Goal: Register for event/course

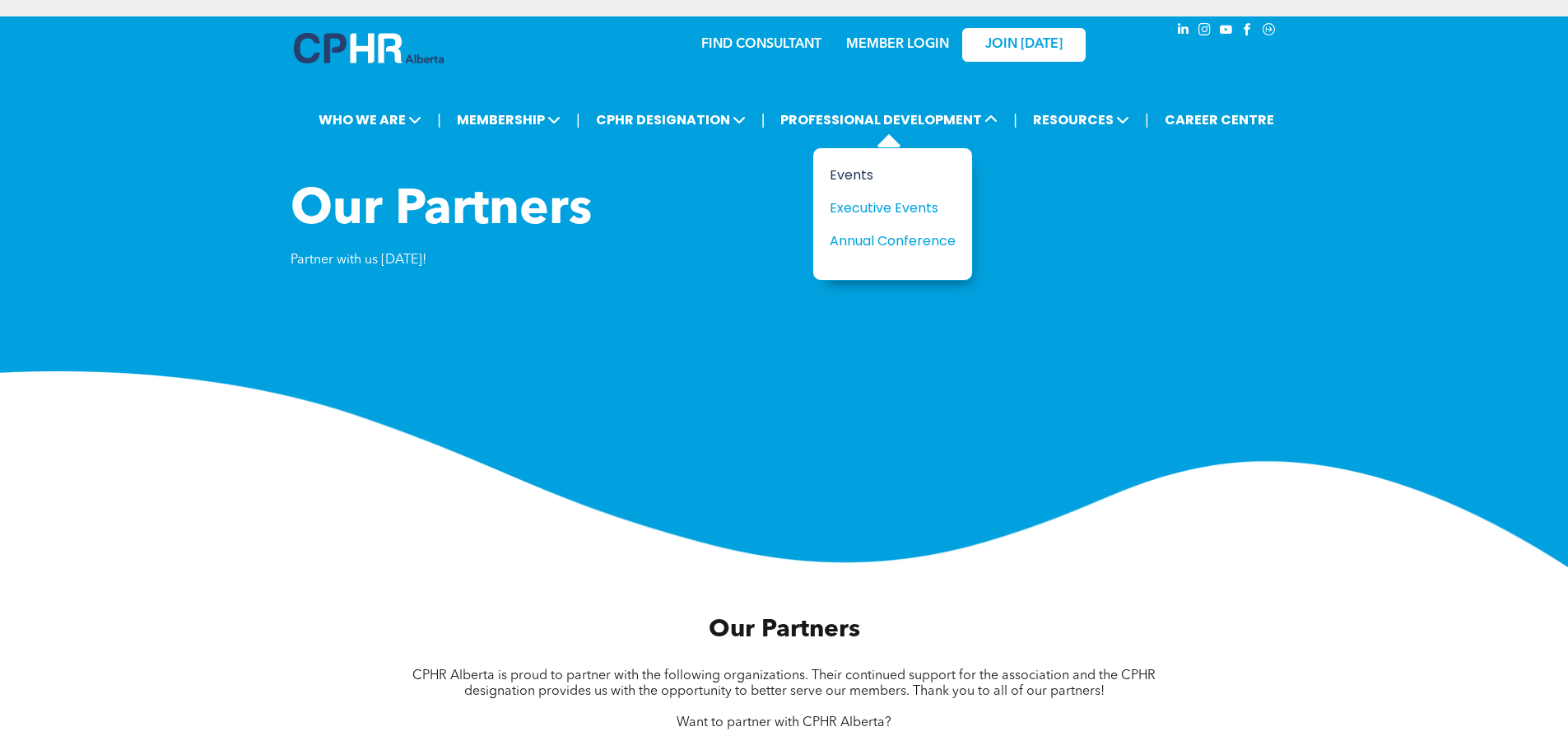
click at [855, 174] on div "Events" at bounding box center [886, 175] width 114 height 20
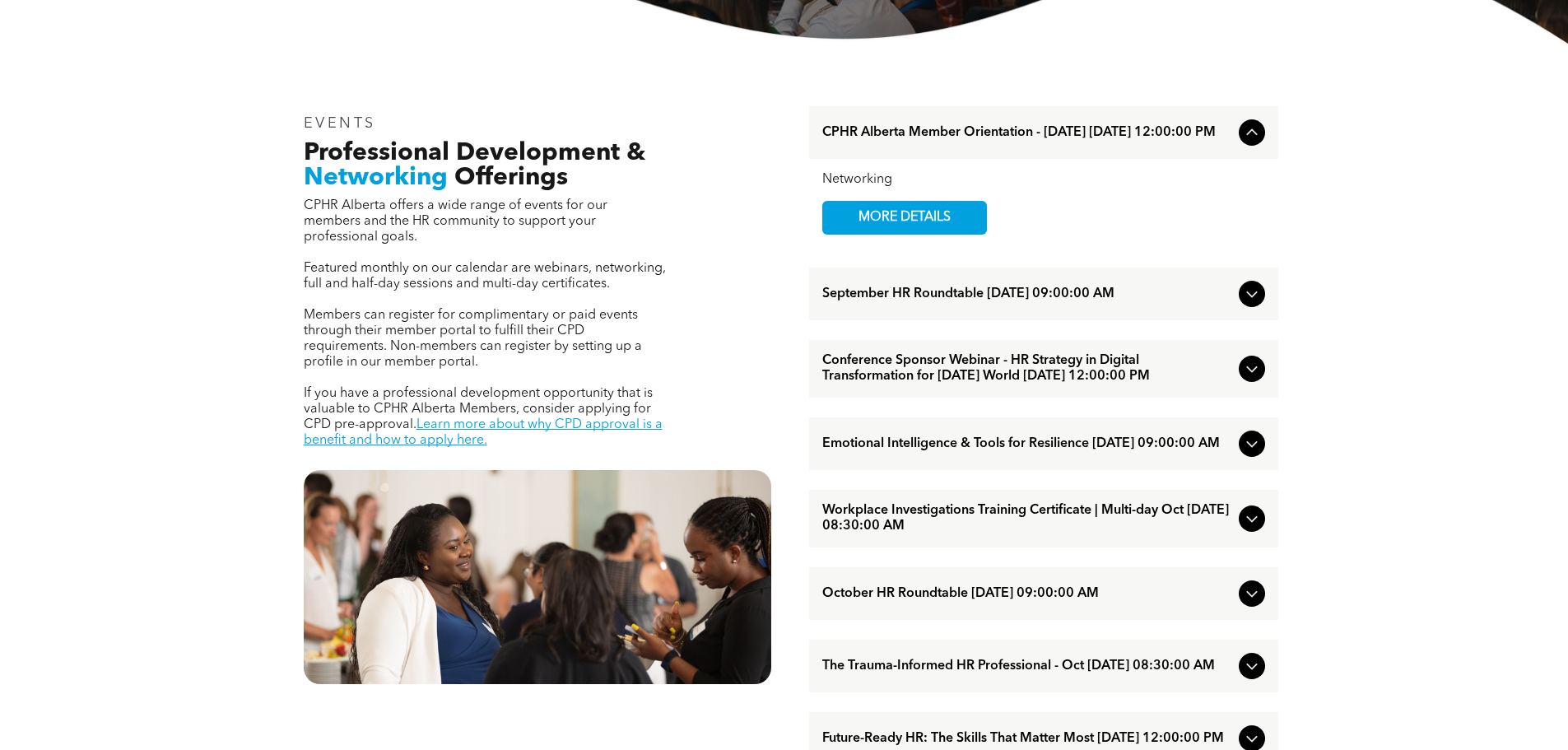
scroll to position [576, 0]
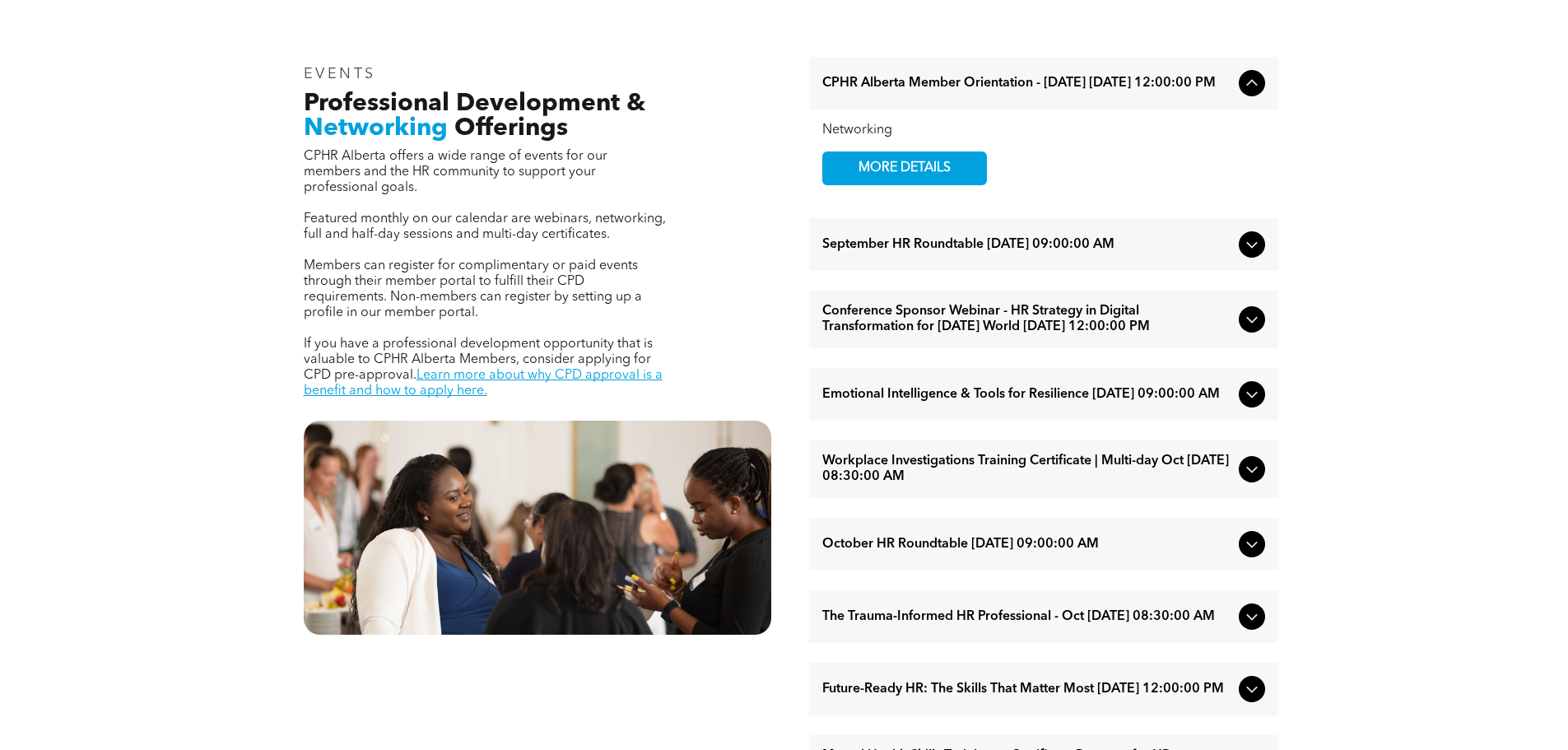
click at [1262, 408] on div at bounding box center [1252, 394] width 26 height 26
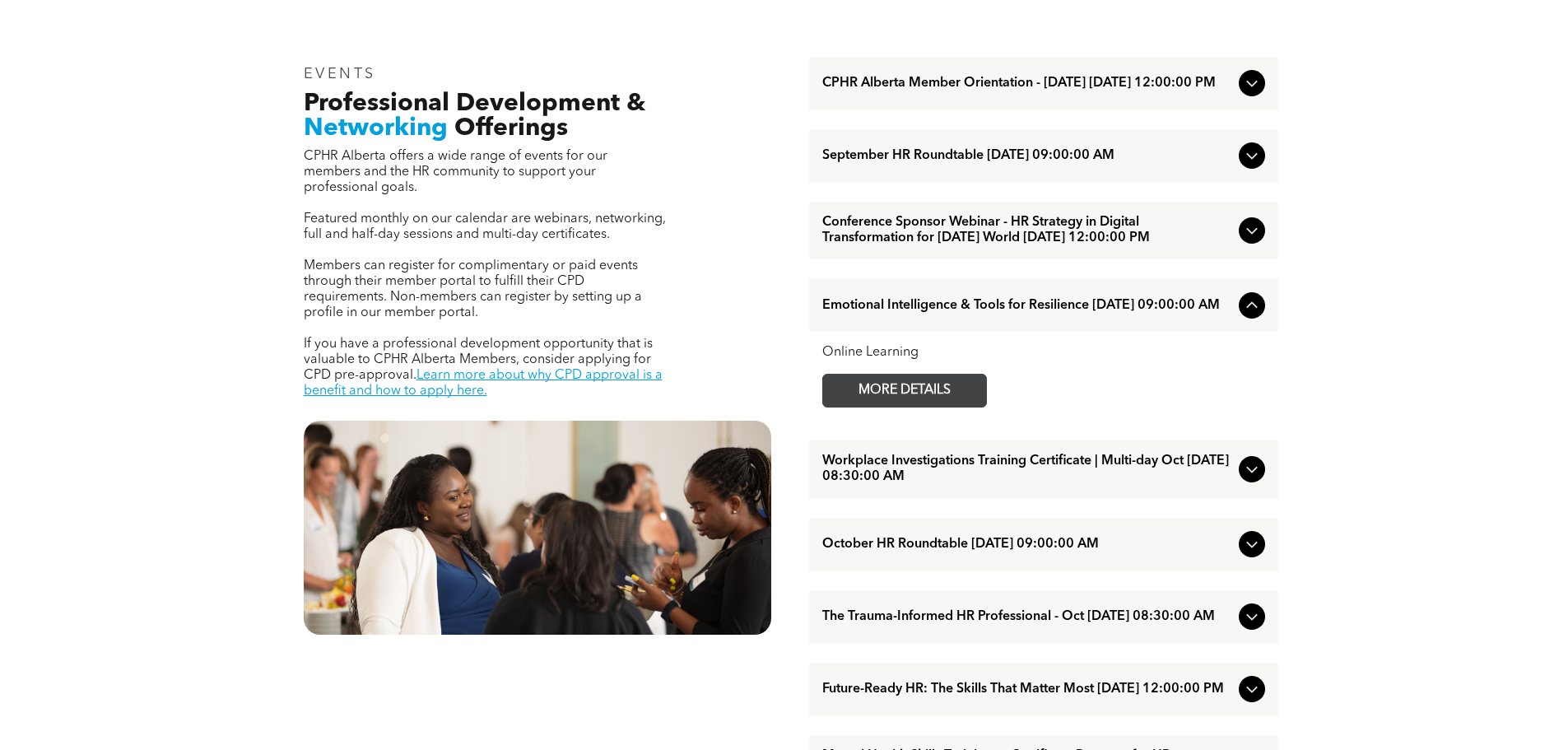
click at [923, 407] on span "MORE DETAILS" at bounding box center [905, 390] width 130 height 32
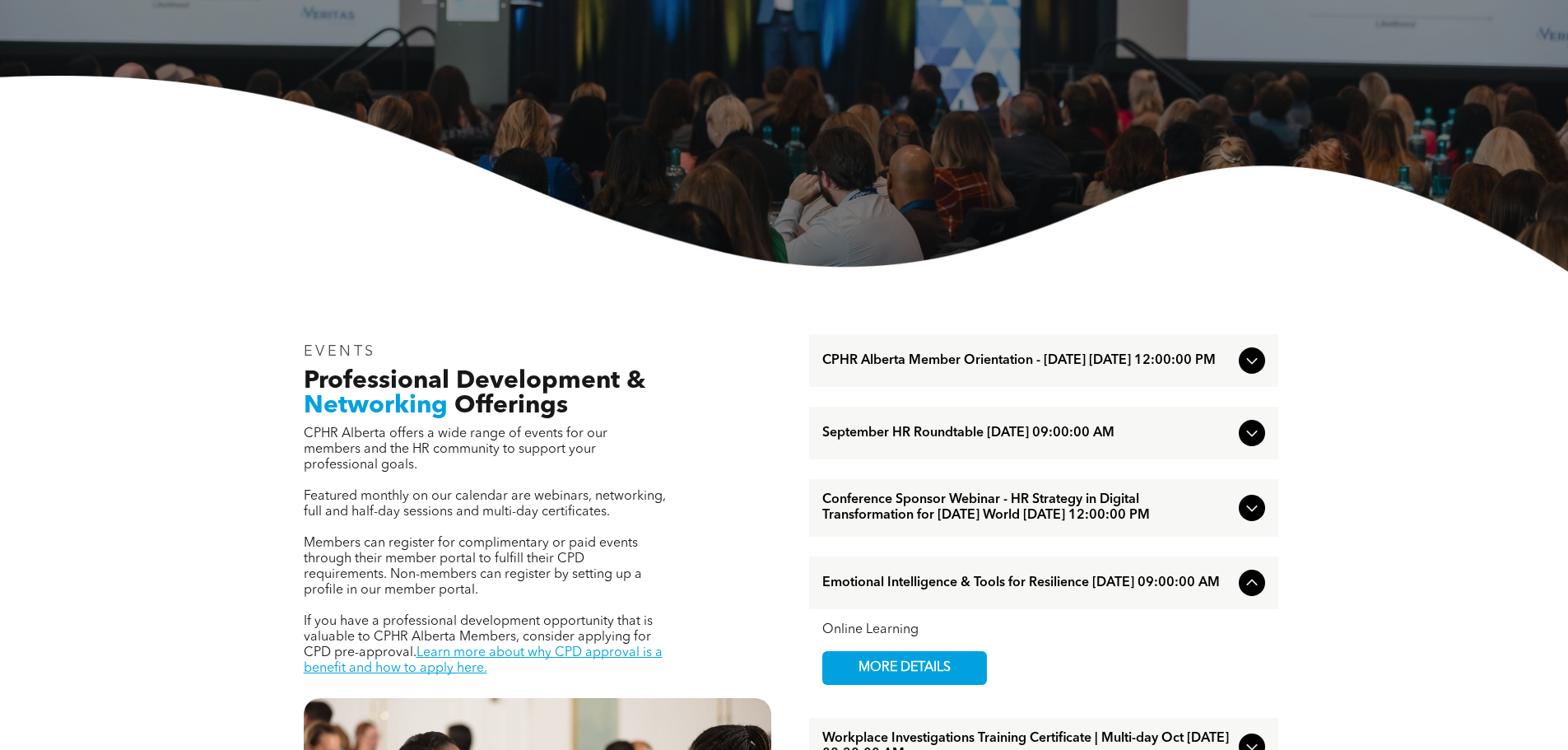
scroll to position [0, 0]
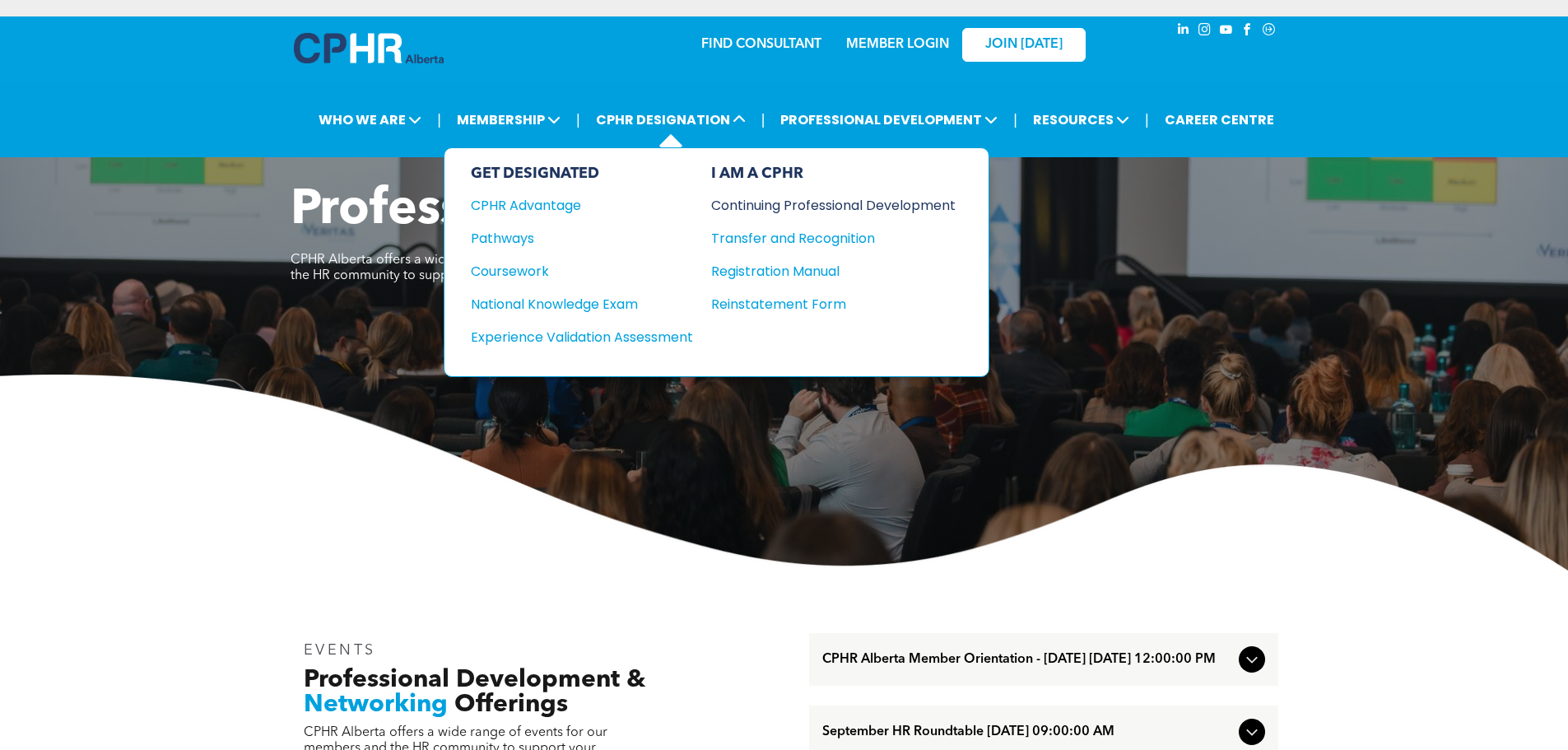
click at [759, 210] on div "Continuing Professional Development" at bounding box center [821, 206] width 220 height 20
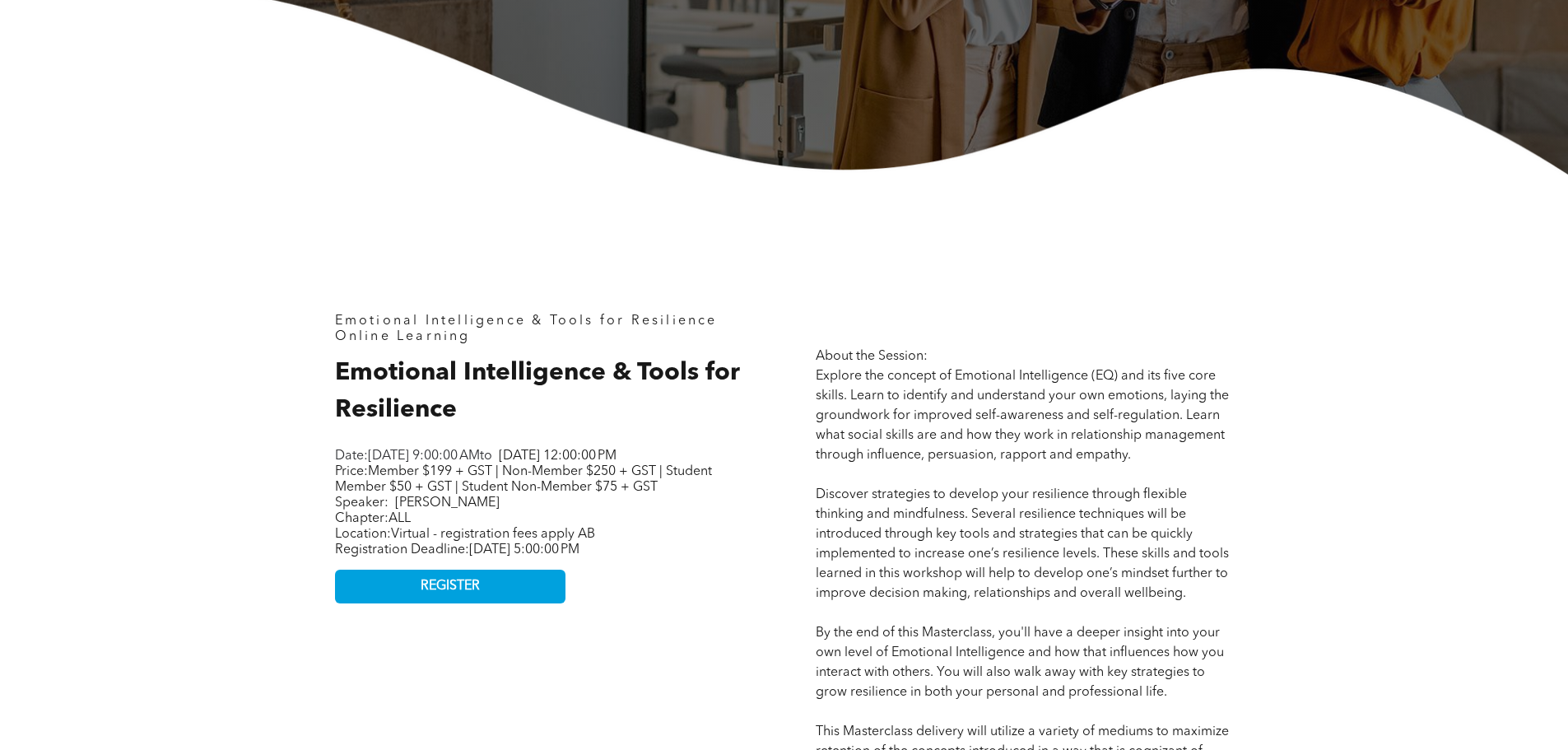
scroll to position [576, 0]
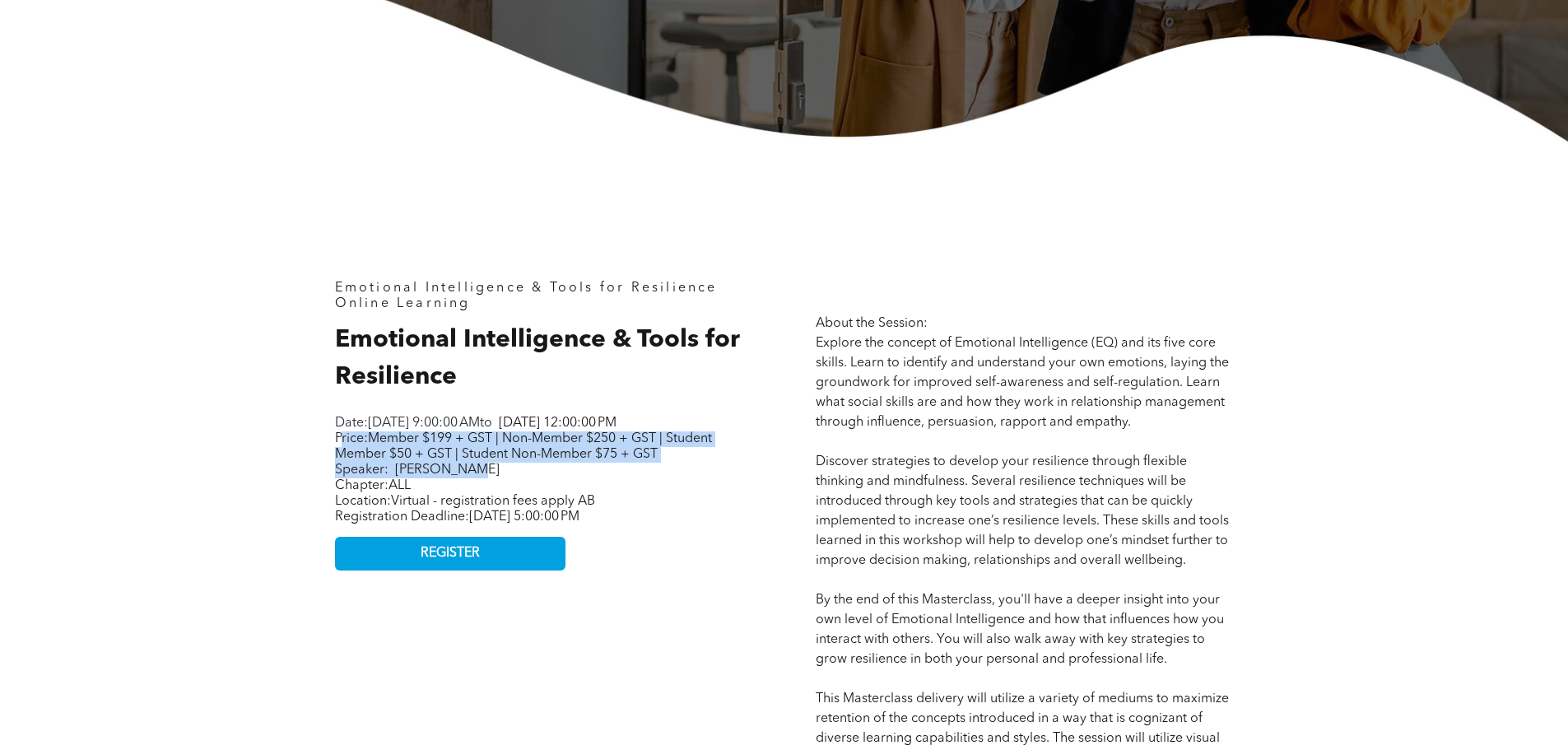
drag, startPoint x: 339, startPoint y: 457, endPoint x: 674, endPoint y: 486, distance: 336.3
click at [674, 478] on p "Price: Member $199 + GST | Non-Member $250 + GST | Student Member $50 + GST | S…" at bounding box center [541, 454] width 411 height 47
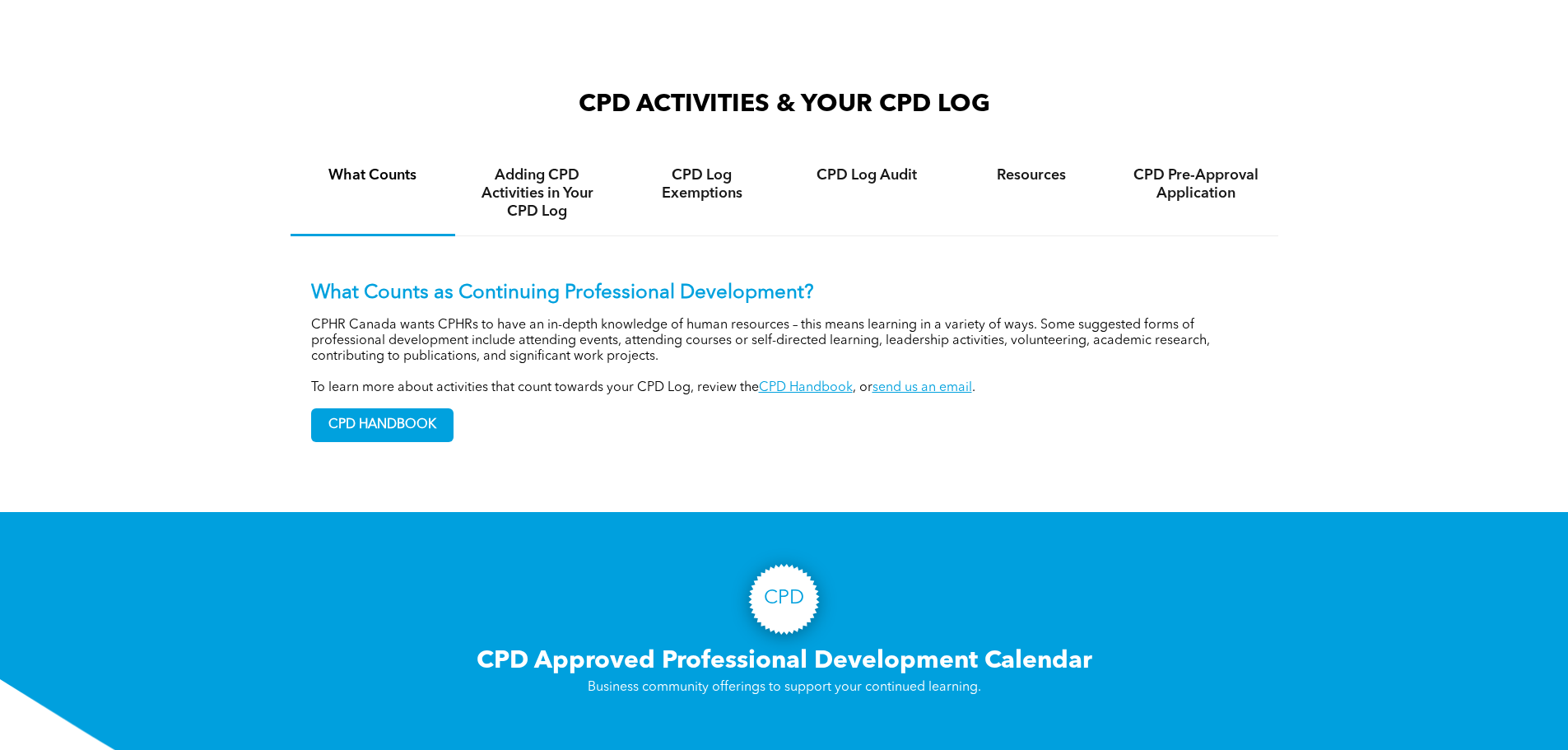
scroll to position [1235, 0]
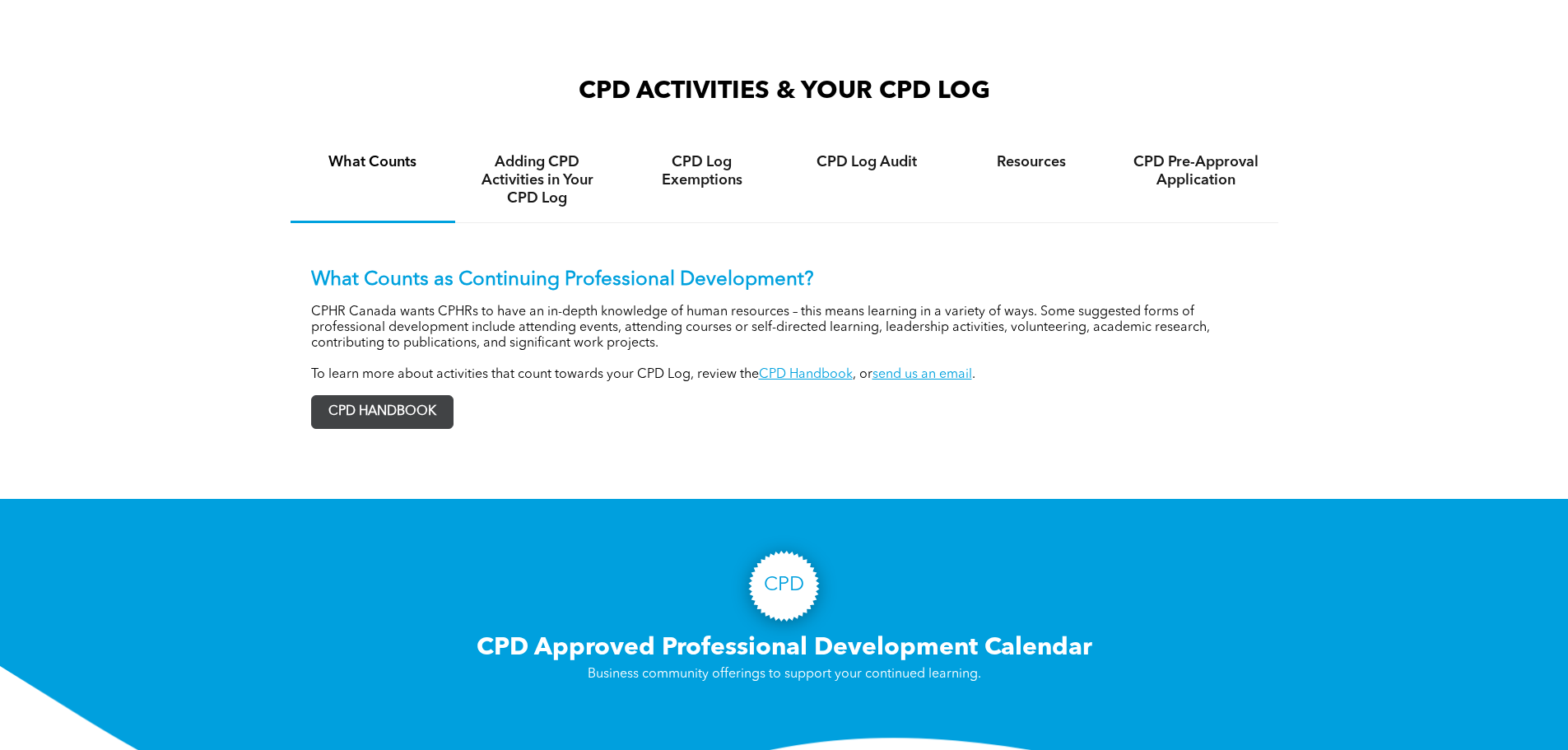
click at [348, 428] on span "CPD HANDBOOK" at bounding box center [382, 411] width 141 height 32
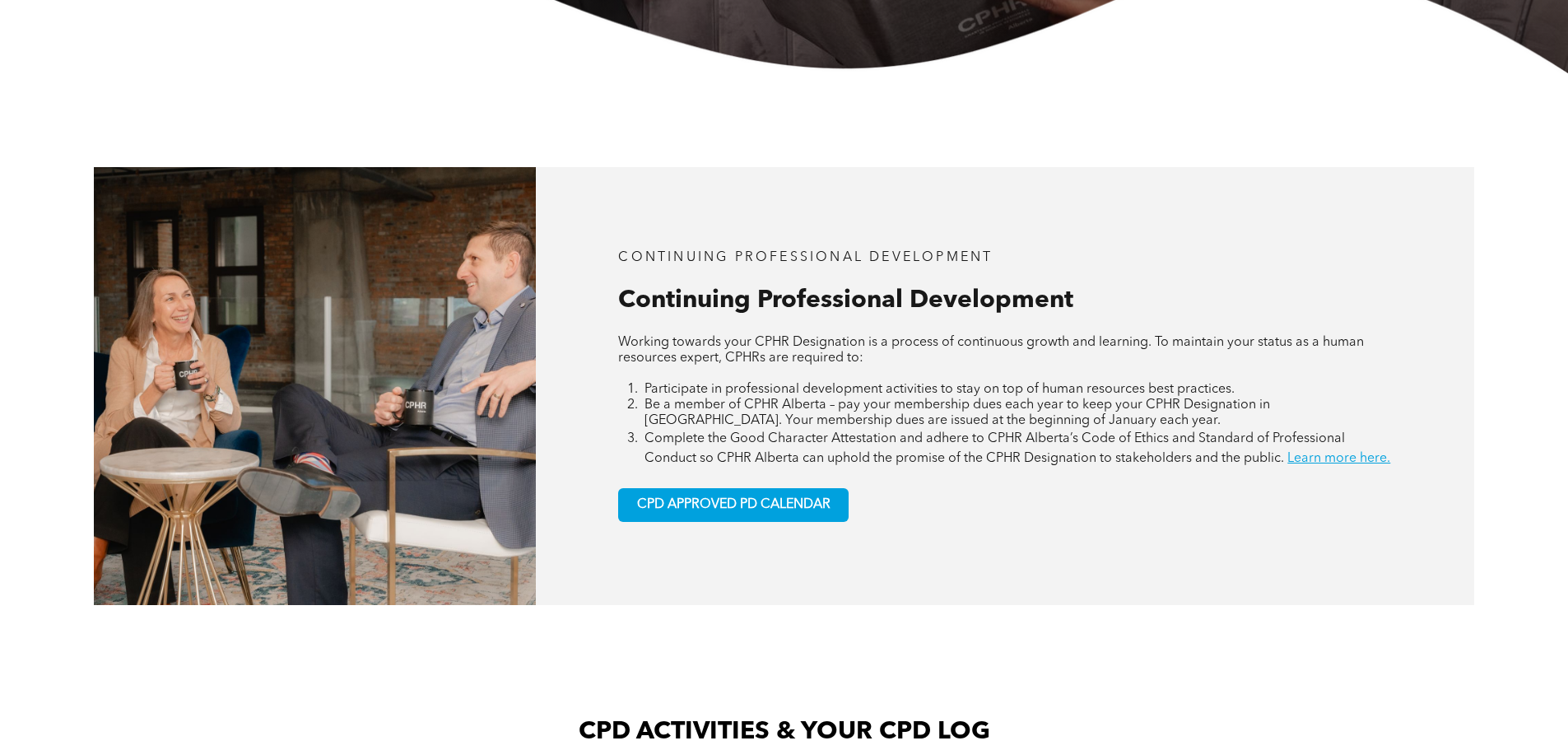
scroll to position [659, 0]
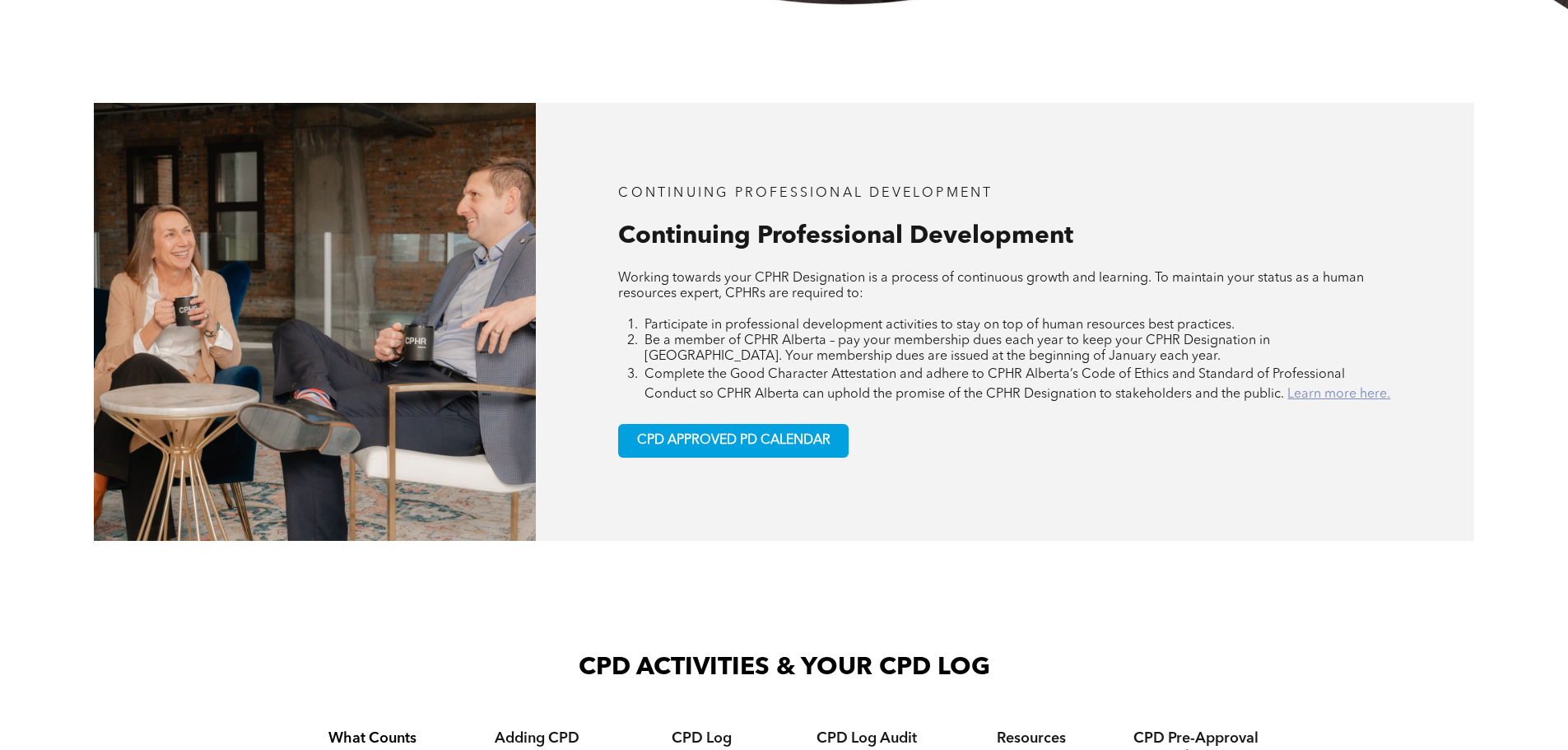
click at [1314, 397] on link "Learn more here." at bounding box center [1338, 395] width 103 height 13
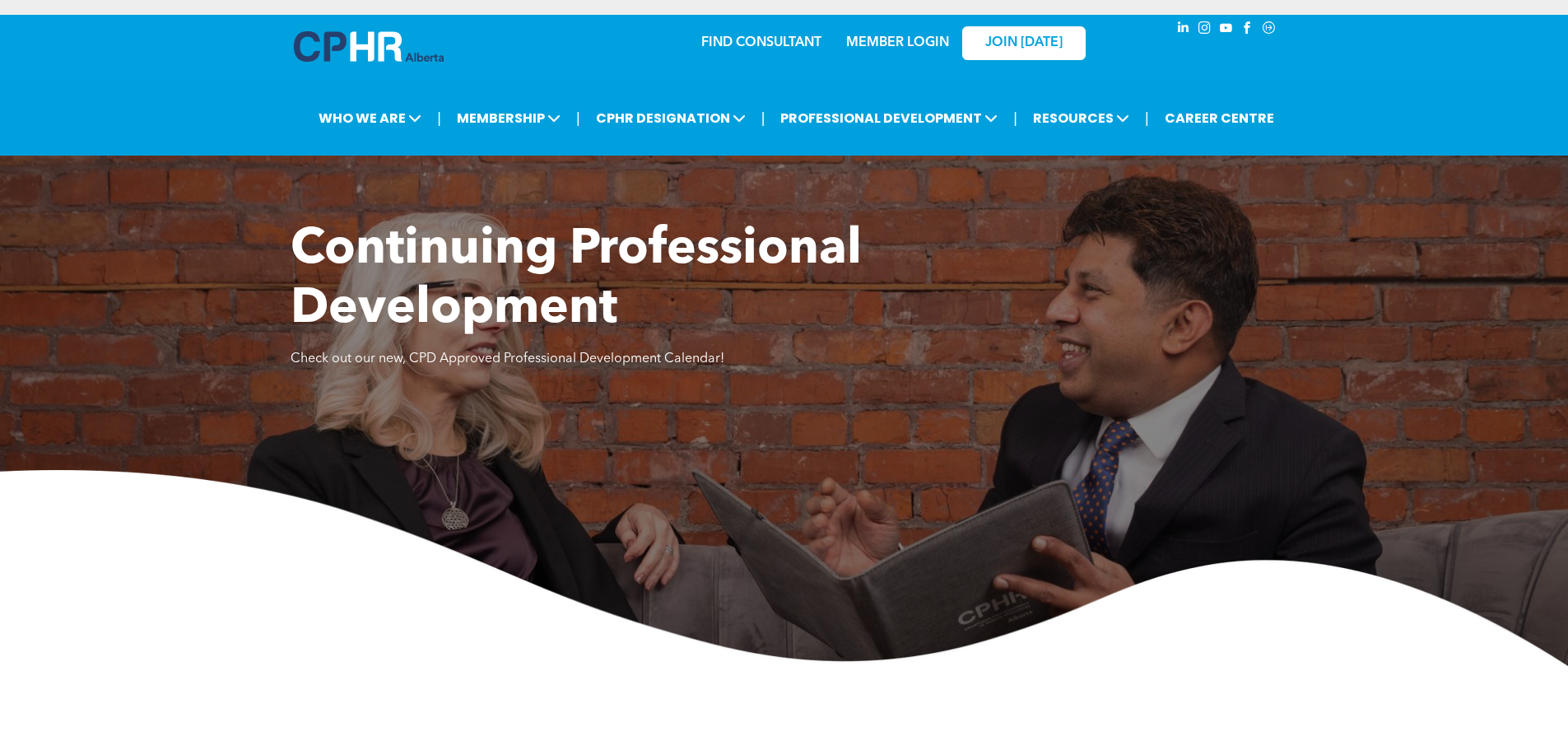
scroll to position [0, 0]
